Goal: Entertainment & Leisure: Consume media (video, audio)

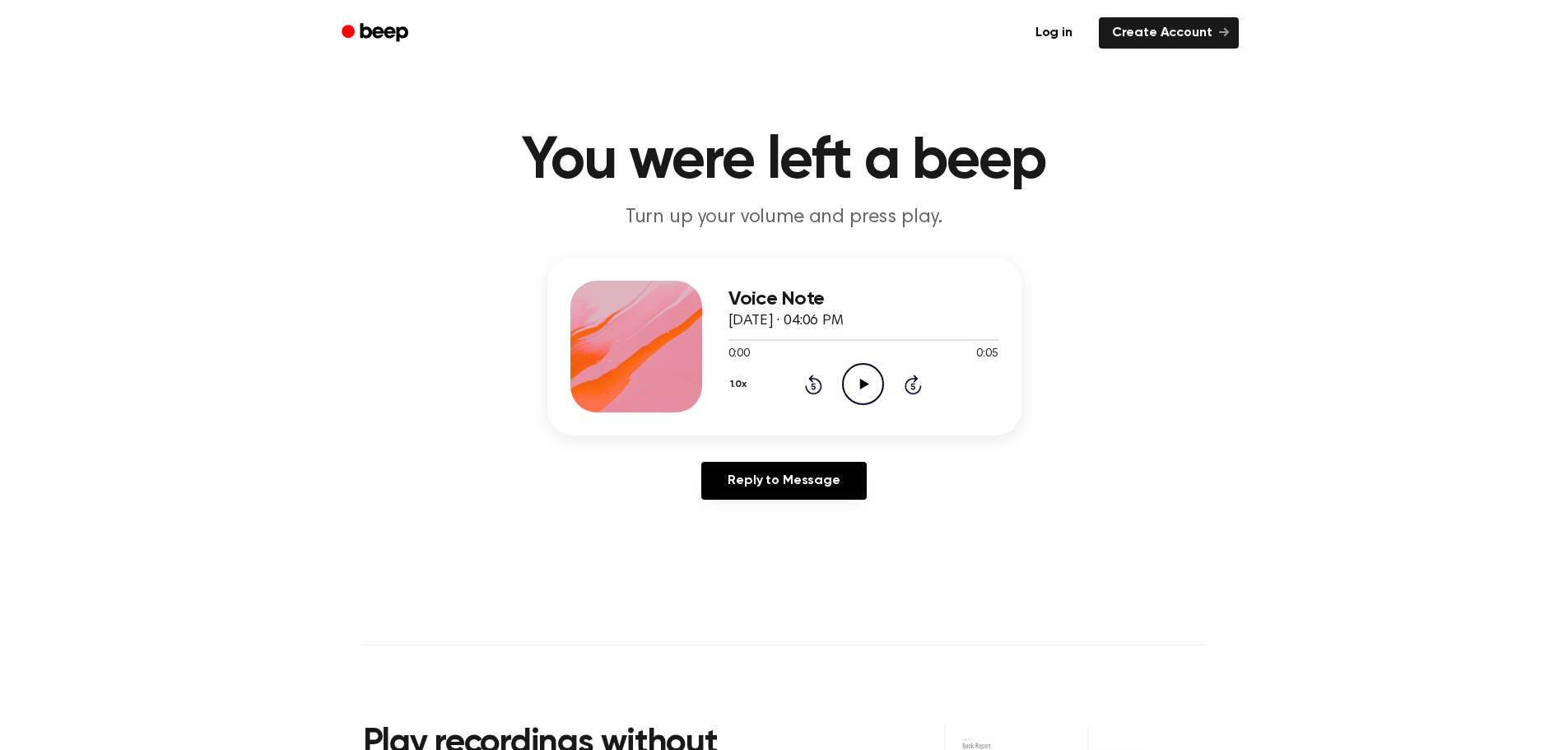
click at [857, 384] on icon "Play Audio" at bounding box center [863, 384] width 42 height 42
click at [865, 385] on icon at bounding box center [864, 384] width 9 height 11
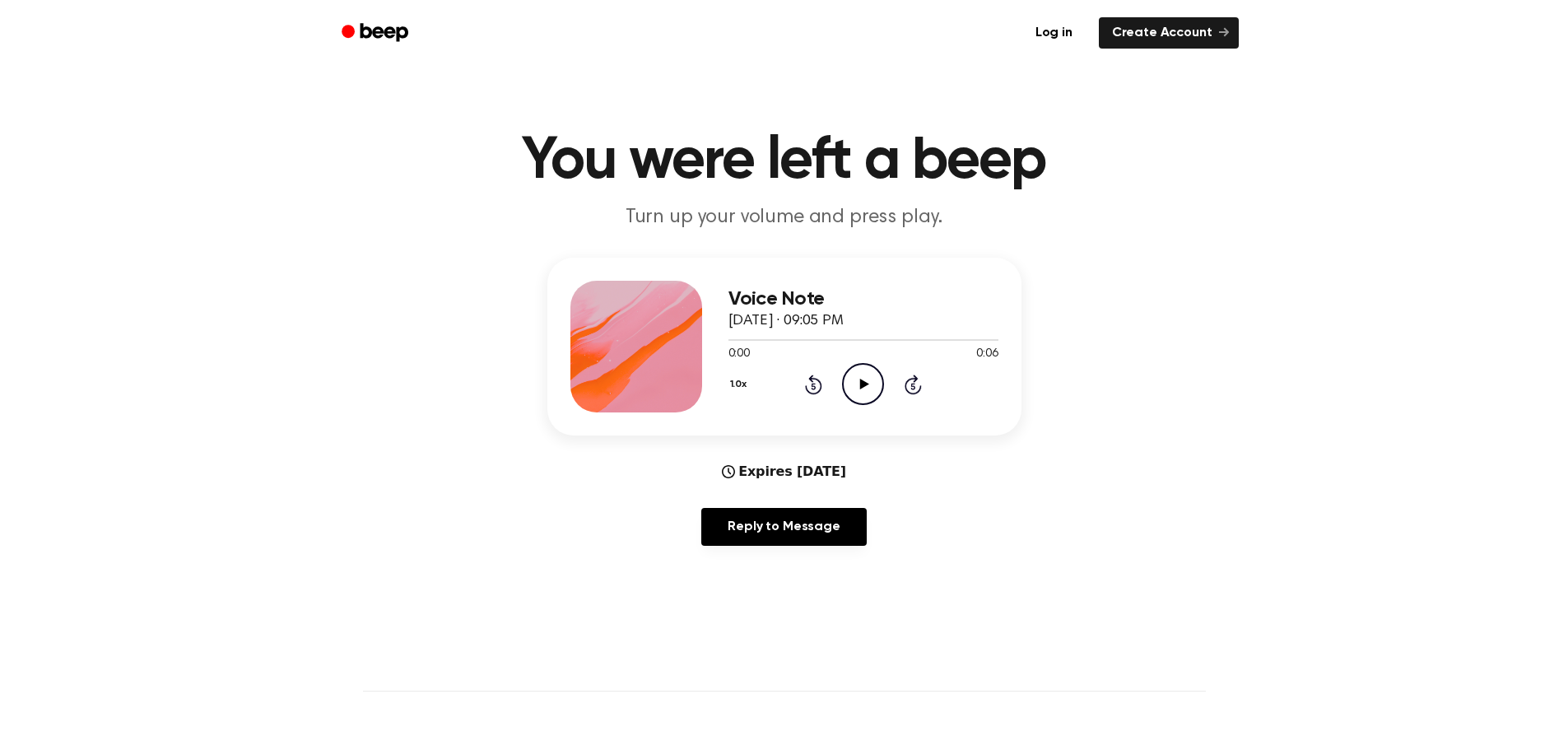
click at [861, 388] on icon at bounding box center [864, 384] width 9 height 11
